Goal: Information Seeking & Learning: Compare options

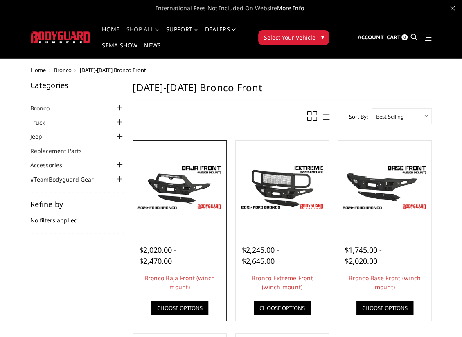
scroll to position [41, 0]
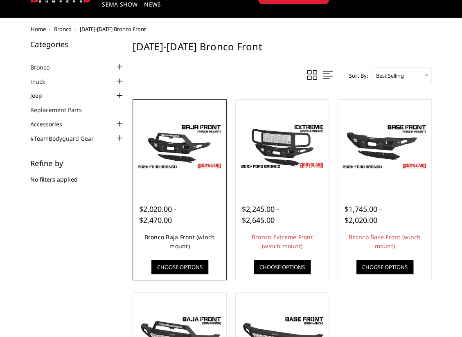
click at [165, 235] on link "Bronco Baja Front (winch mount)" at bounding box center [179, 241] width 71 height 17
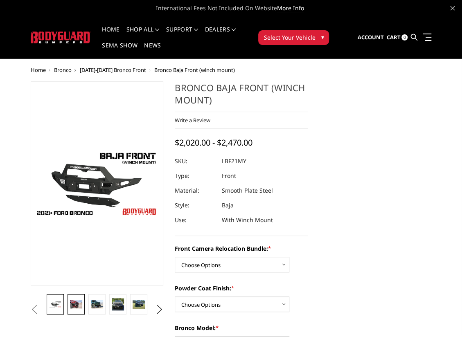
click at [75, 304] on img at bounding box center [76, 304] width 12 height 8
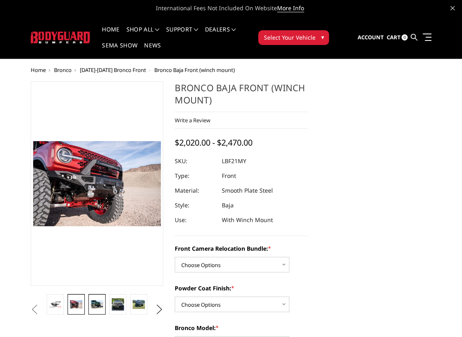
click at [95, 304] on img at bounding box center [97, 304] width 12 height 8
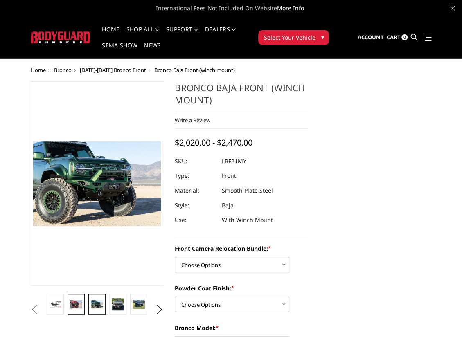
click at [74, 305] on img at bounding box center [76, 304] width 12 height 8
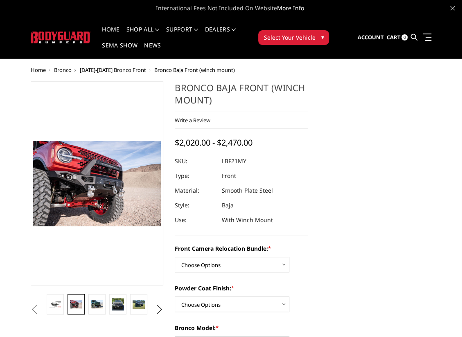
click at [41, 304] on button "Previous" at bounding box center [35, 310] width 12 height 12
click at [121, 304] on img at bounding box center [118, 304] width 12 height 12
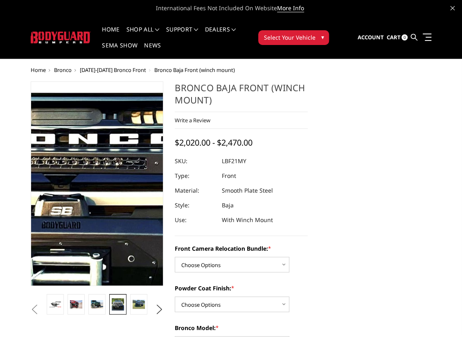
click at [107, 192] on img at bounding box center [67, 171] width 524 height 524
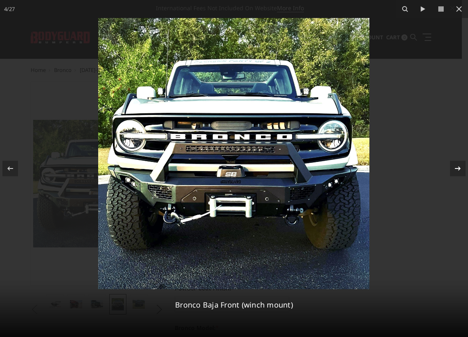
click at [458, 171] on icon at bounding box center [458, 169] width 10 height 10
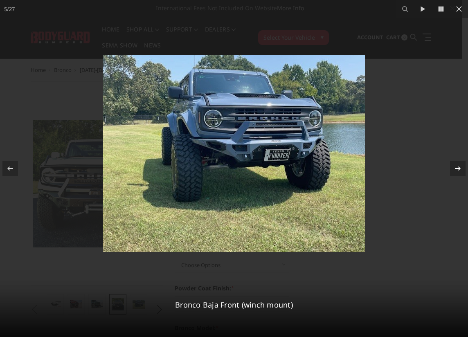
click at [458, 171] on icon at bounding box center [458, 169] width 10 height 10
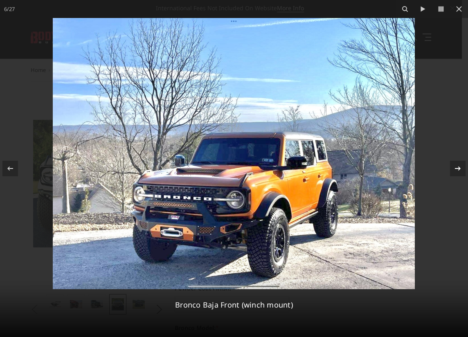
click at [458, 171] on div "6 / 27 Bronco Baja Front (winch mount)" at bounding box center [234, 168] width 468 height 337
click at [460, 170] on icon at bounding box center [458, 169] width 10 height 10
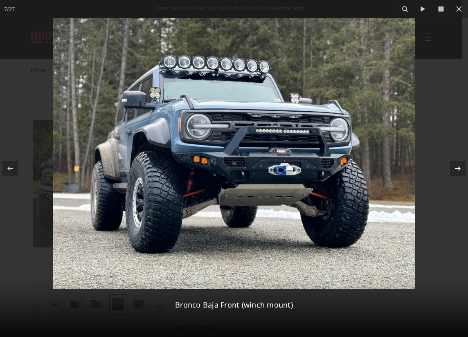
click at [458, 170] on div "7 / 27 Bronco Baja Front (winch mount)" at bounding box center [234, 168] width 468 height 337
click at [459, 167] on icon at bounding box center [458, 169] width 6 height 4
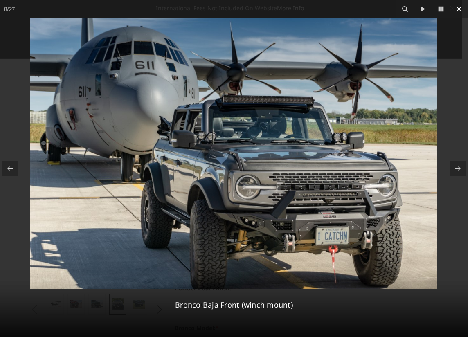
click at [459, 9] on div "8 / 27 Bronco Baja Front (winch mount)" at bounding box center [234, 168] width 468 height 337
click at [460, 10] on icon at bounding box center [459, 9] width 6 height 6
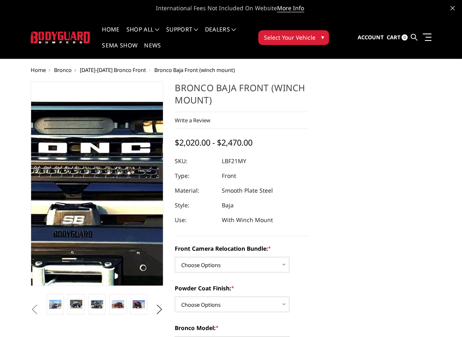
click at [103, 186] on img at bounding box center [79, 180] width 524 height 524
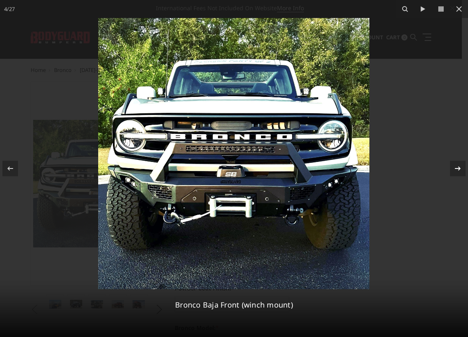
click at [457, 167] on icon at bounding box center [458, 169] width 10 height 10
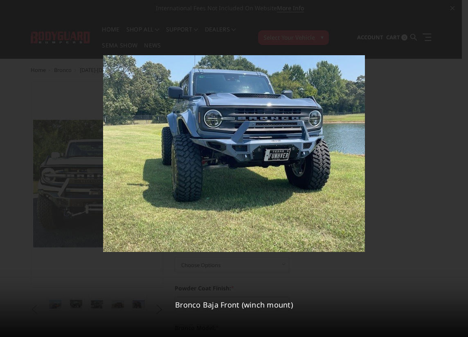
click at [457, 167] on div "5 / 27 Bronco Baja Front (winch mount)" at bounding box center [234, 168] width 468 height 337
click at [458, 169] on icon at bounding box center [458, 169] width 6 height 4
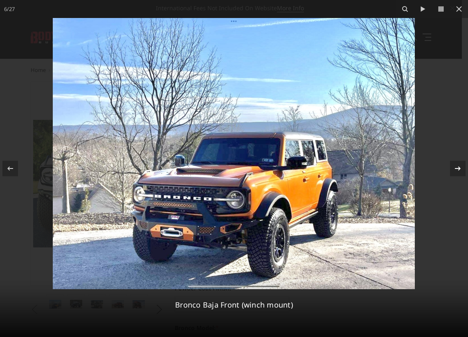
click at [458, 169] on div "6 / 27 Bronco Baja Front (winch mount)" at bounding box center [234, 168] width 468 height 337
click at [457, 171] on icon at bounding box center [458, 169] width 10 height 10
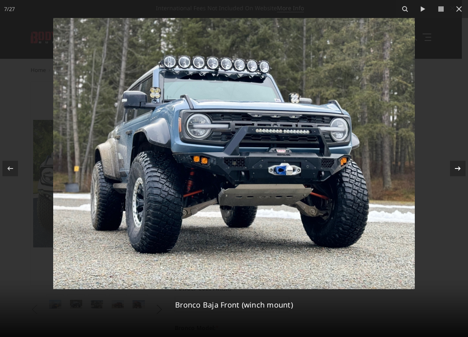
click at [457, 171] on div "7 / 27 Bronco Baja Front (winch mount)" at bounding box center [234, 168] width 468 height 337
click at [459, 171] on icon at bounding box center [458, 169] width 10 height 10
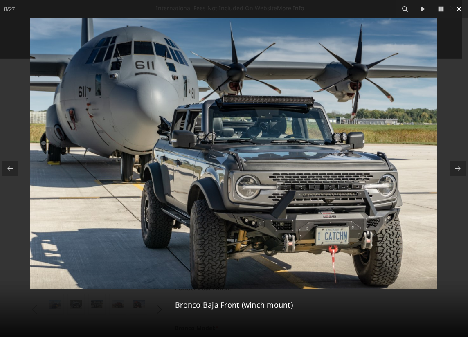
click at [457, 9] on icon at bounding box center [459, 9] width 10 height 10
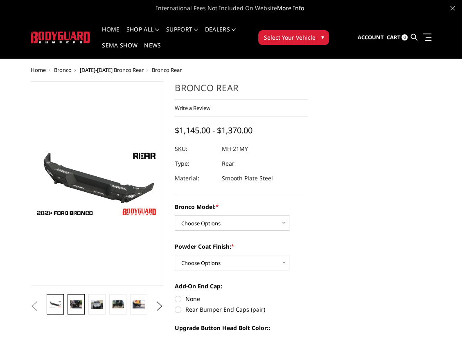
click at [79, 302] on img at bounding box center [76, 304] width 12 height 8
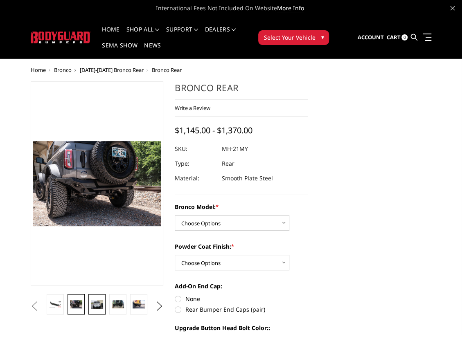
click at [100, 307] on img at bounding box center [97, 304] width 12 height 9
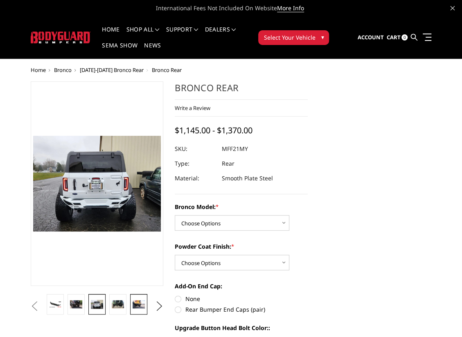
click at [134, 303] on img at bounding box center [139, 304] width 12 height 8
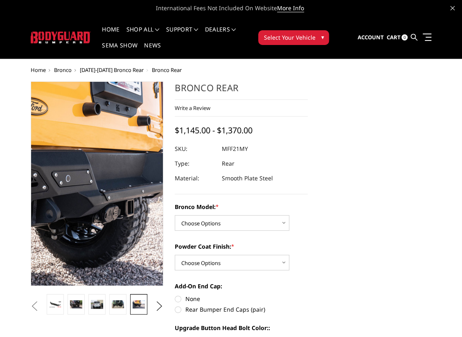
click at [108, 193] on img at bounding box center [65, 177] width 524 height 349
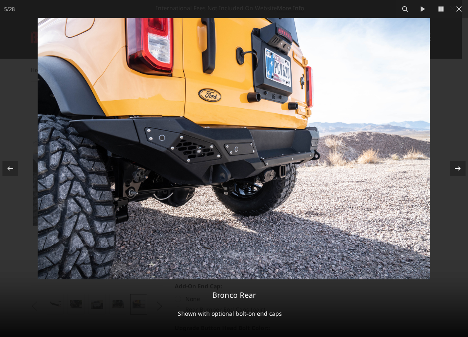
click at [461, 170] on icon at bounding box center [458, 169] width 10 height 10
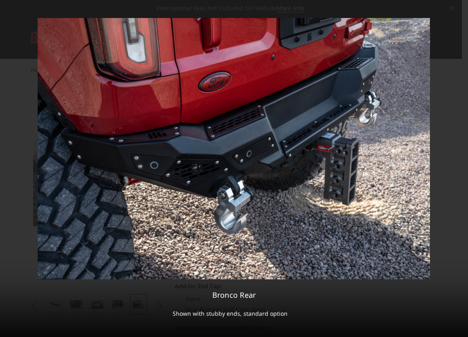
click at [460, 171] on div "6 / 28 Bronco Rear Shown with stubby ends, standard option" at bounding box center [234, 168] width 468 height 337
click at [460, 171] on icon at bounding box center [458, 169] width 10 height 10
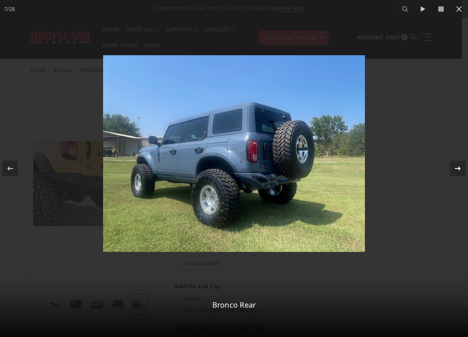
click at [460, 171] on icon at bounding box center [458, 169] width 10 height 10
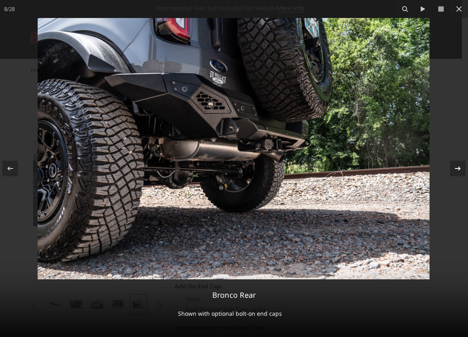
click at [460, 171] on div "8 / 28 Bronco Rear Shown with optional bolt-on end caps" at bounding box center [234, 168] width 468 height 337
click at [460, 171] on icon at bounding box center [458, 169] width 10 height 10
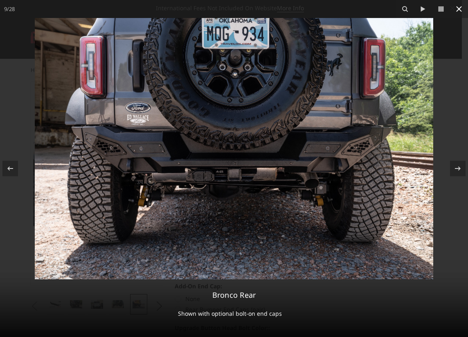
click at [459, 12] on icon at bounding box center [459, 9] width 10 height 10
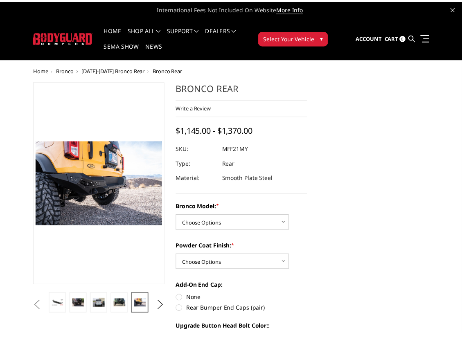
scroll to position [0, 125]
